Goal: Task Accomplishment & Management: Use online tool/utility

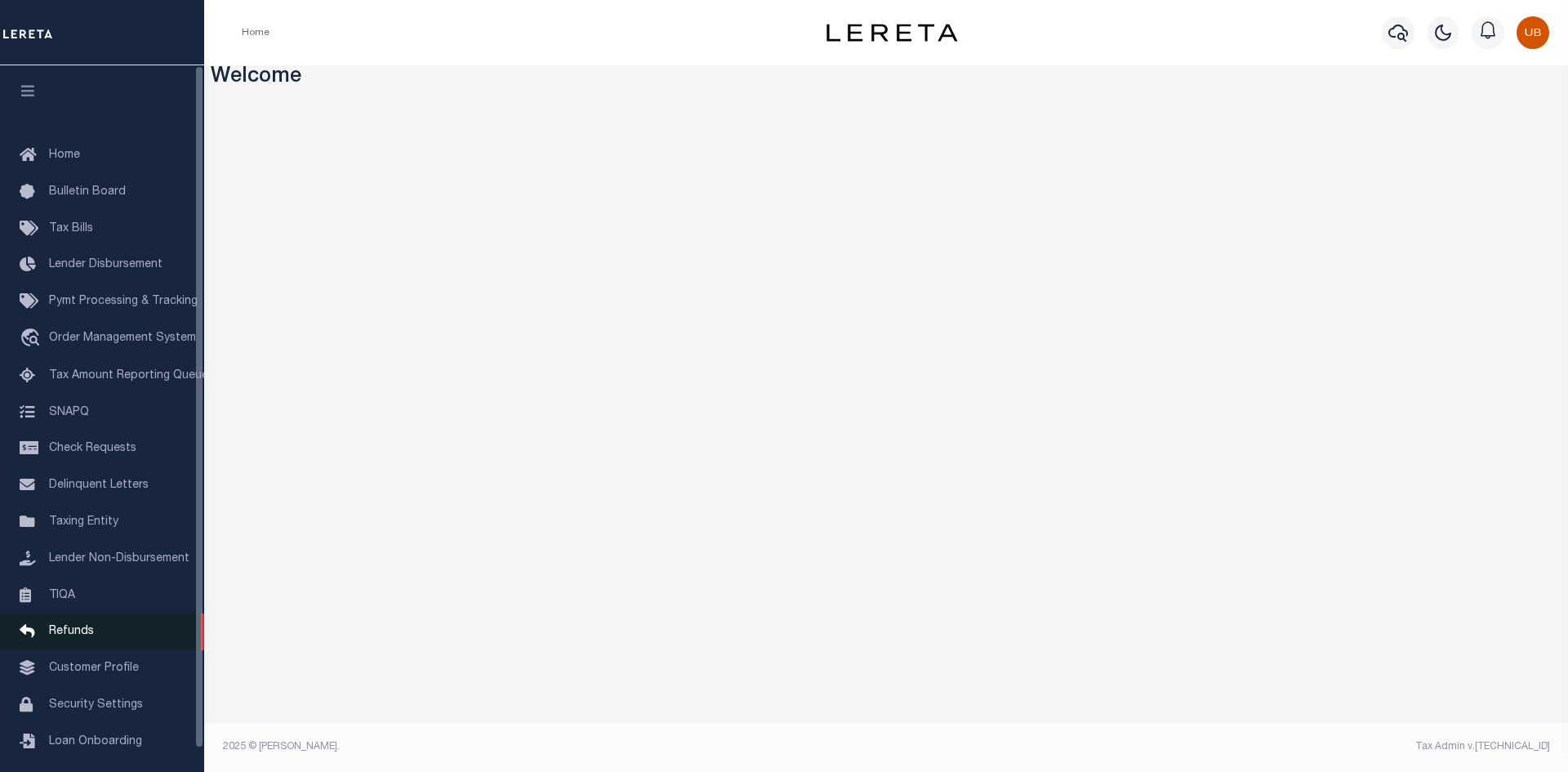
click at [60, 650] on link "Refunds" at bounding box center [102, 631] width 204 height 37
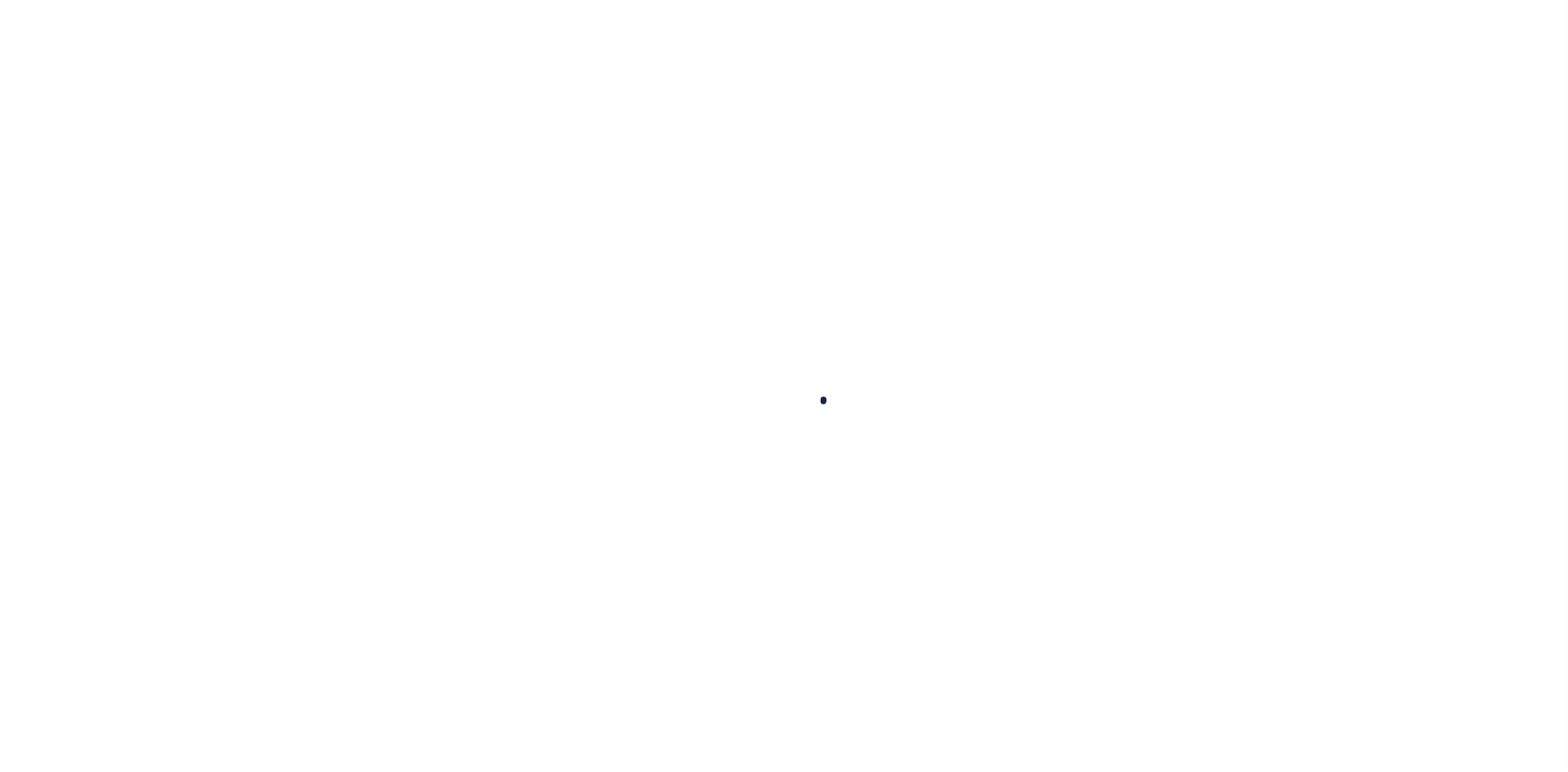
scroll to position [24, 0]
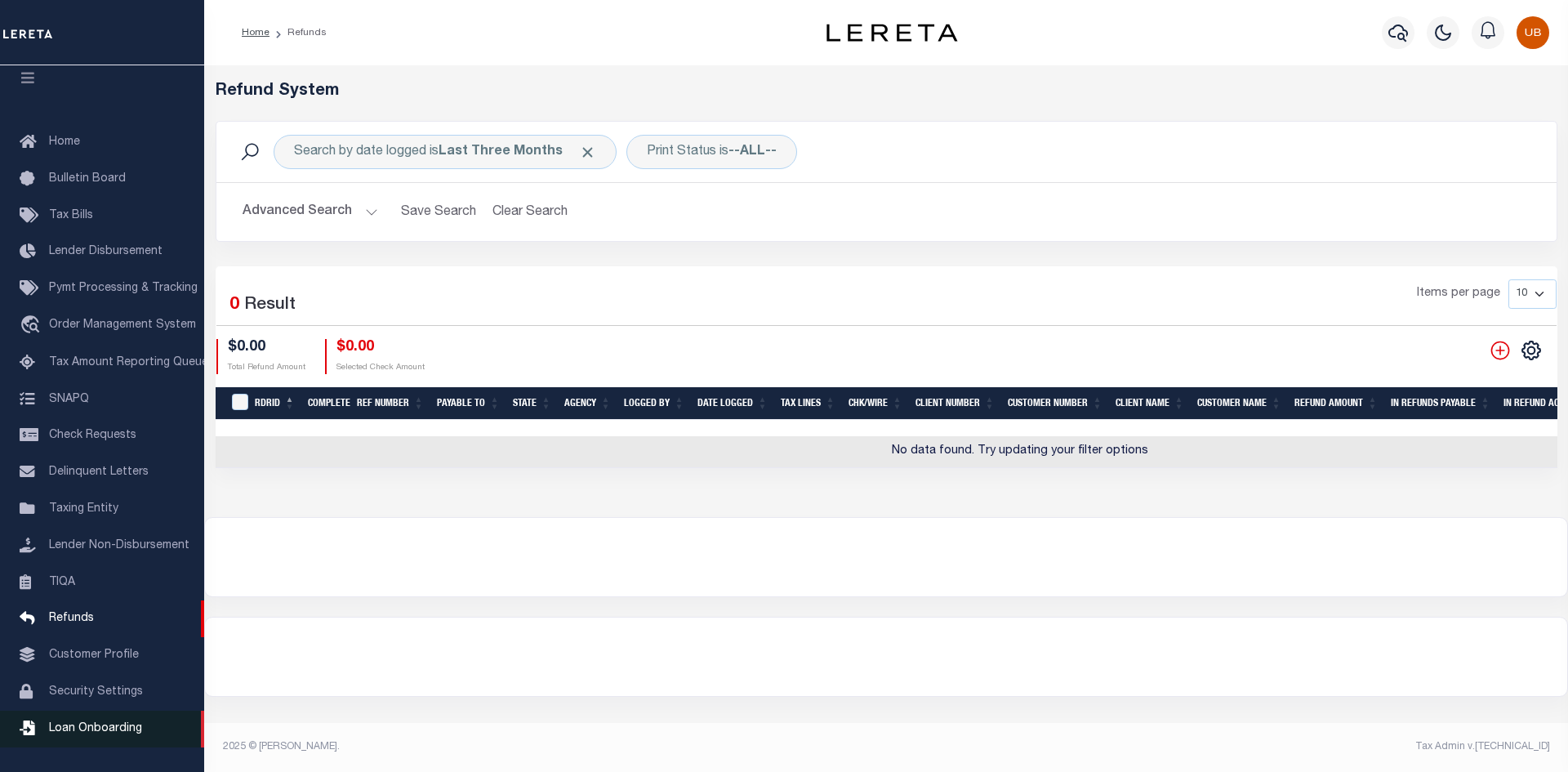
click at [108, 720] on link "Loan Onboarding" at bounding box center [102, 728] width 204 height 37
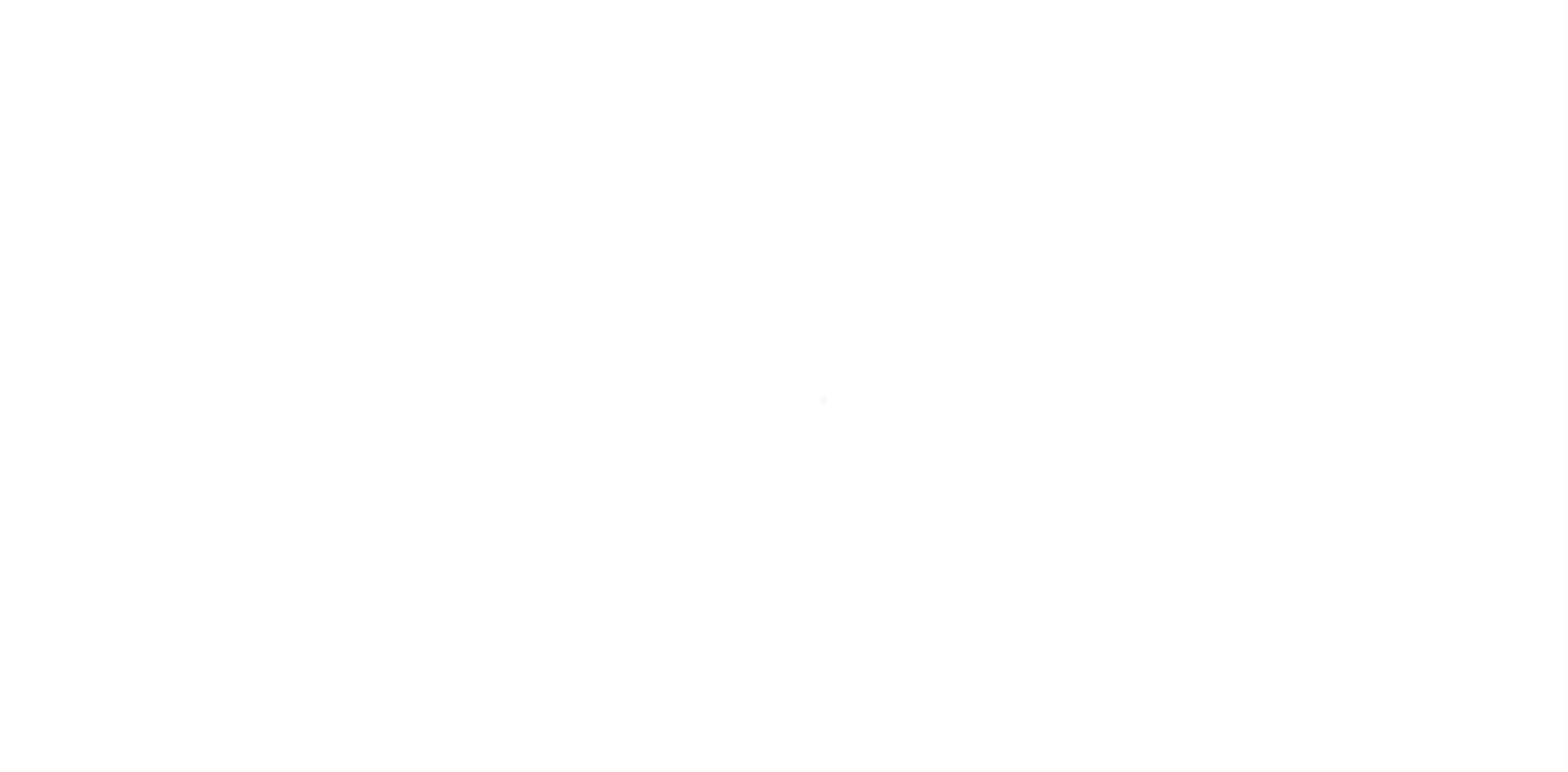
scroll to position [24, 0]
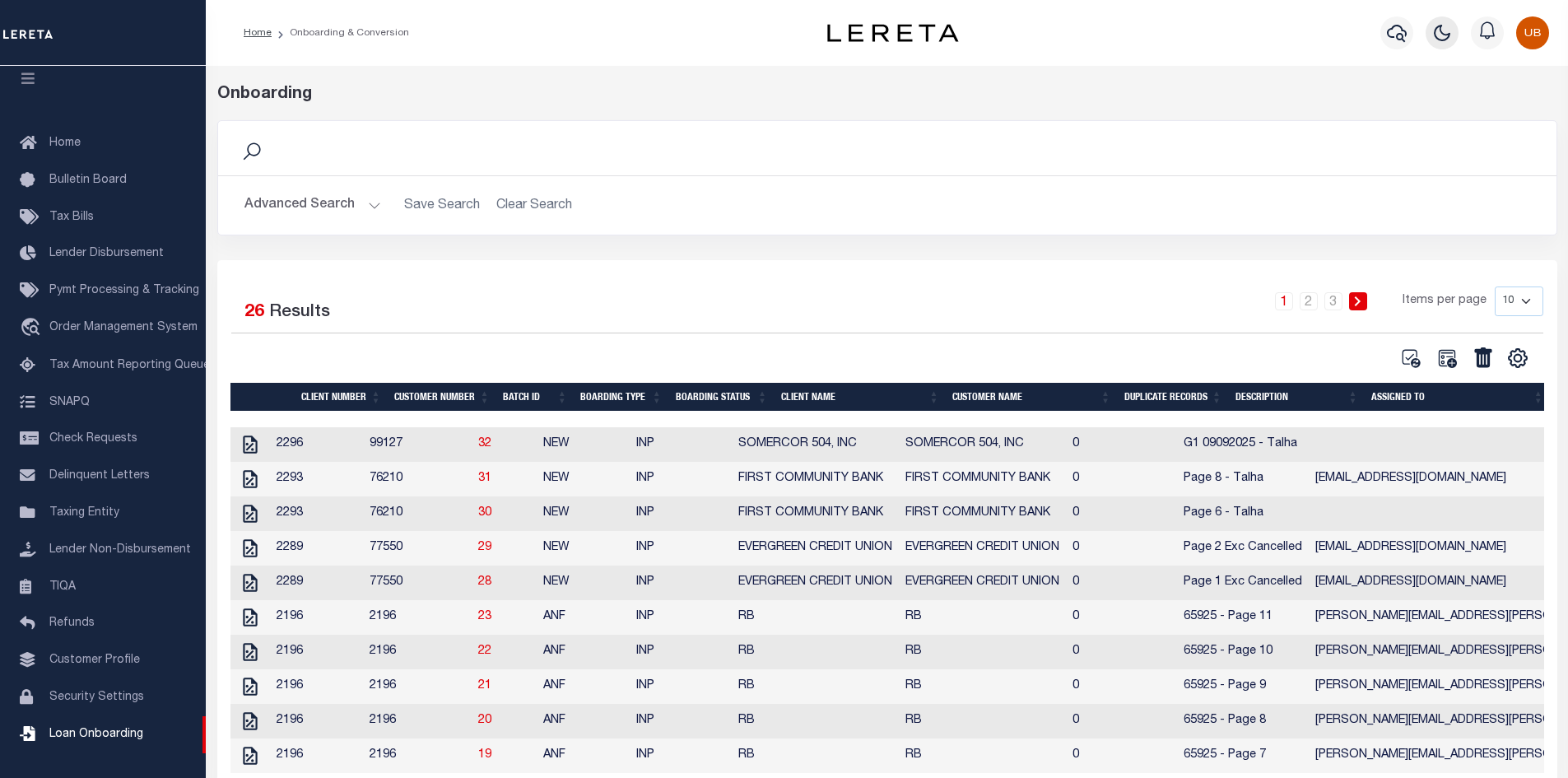
click at [1445, 33] on icon "button" at bounding box center [1442, 33] width 20 height 20
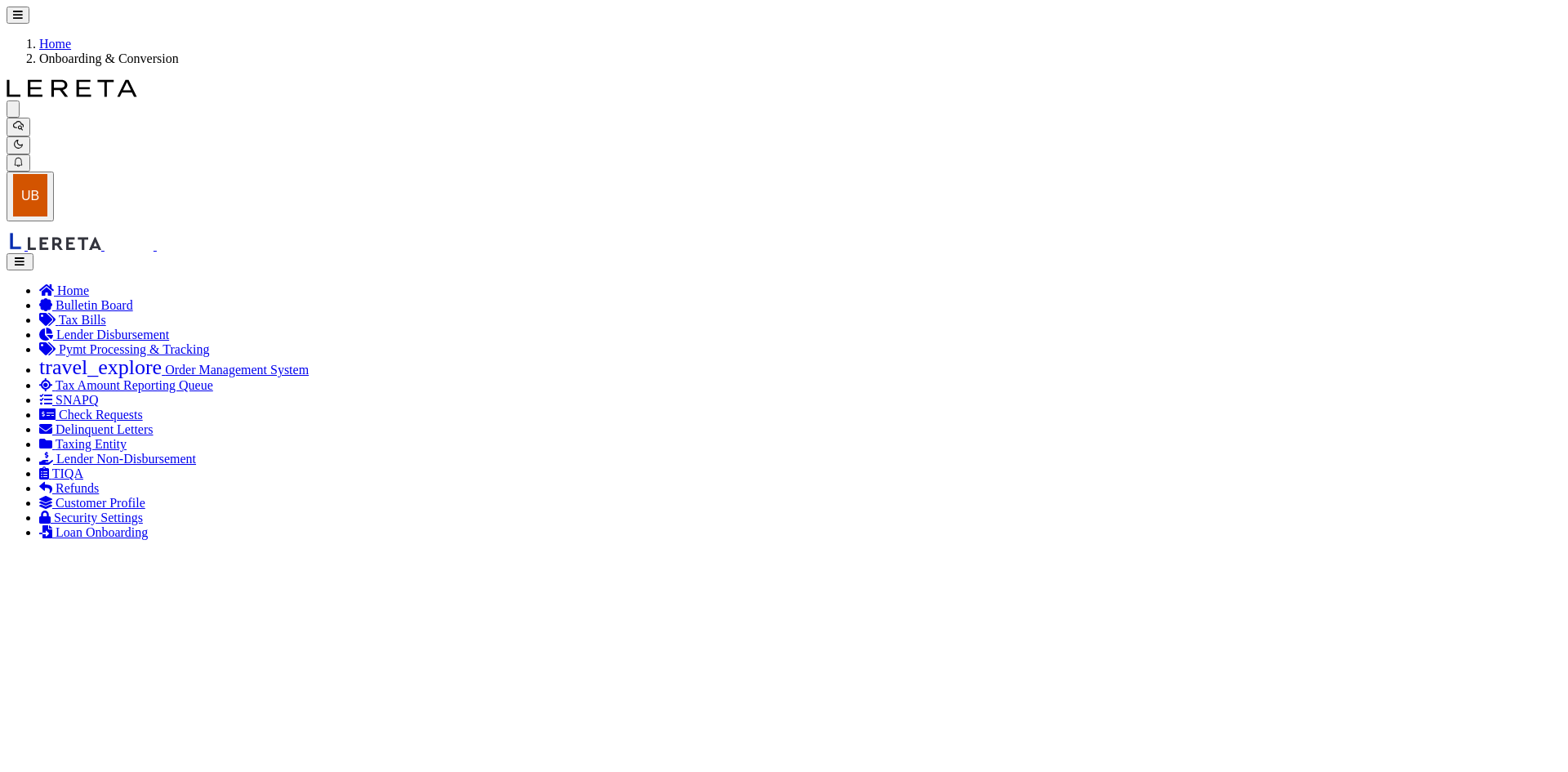
radio input "true"
